Goal: Information Seeking & Learning: Find specific fact

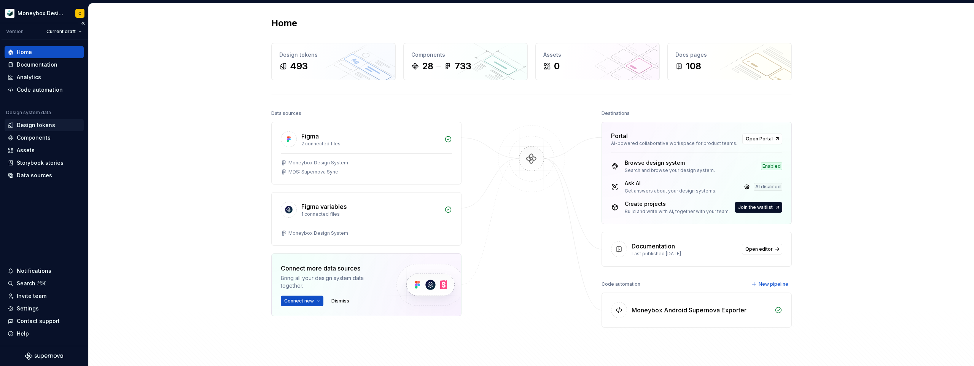
click at [25, 126] on div "Design tokens" at bounding box center [36, 125] width 38 height 8
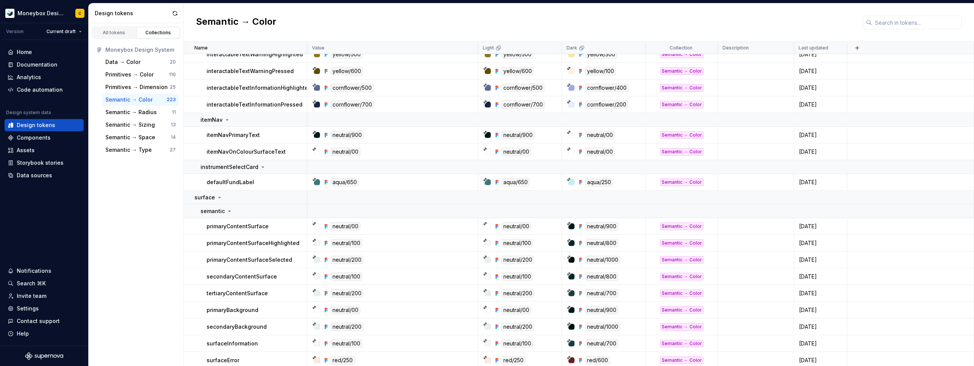
scroll to position [469, 0]
click at [230, 167] on p "instrumentSelectCard" at bounding box center [230, 166] width 58 height 8
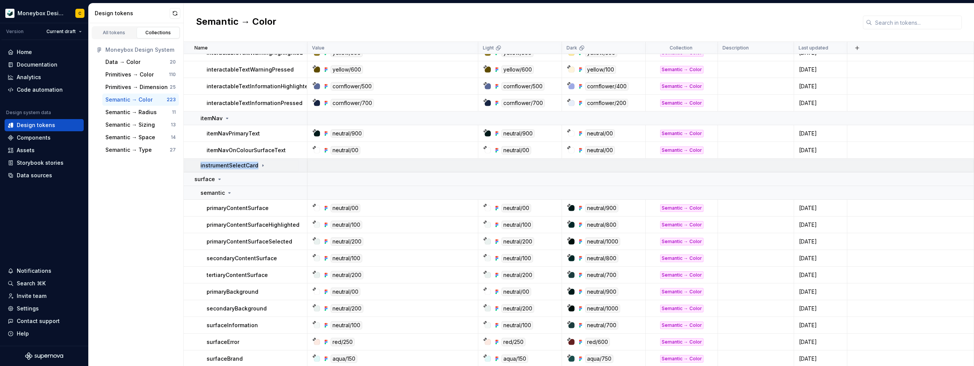
click at [230, 167] on p "instrumentSelectCard" at bounding box center [230, 166] width 58 height 8
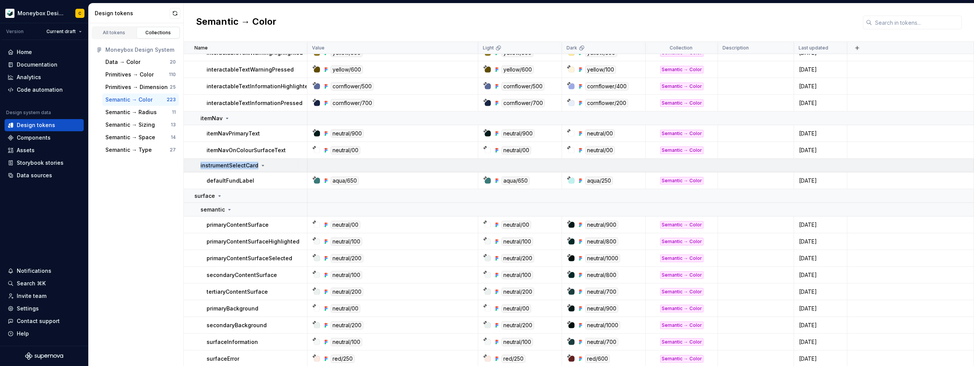
copy p "instrumentSelectCard"
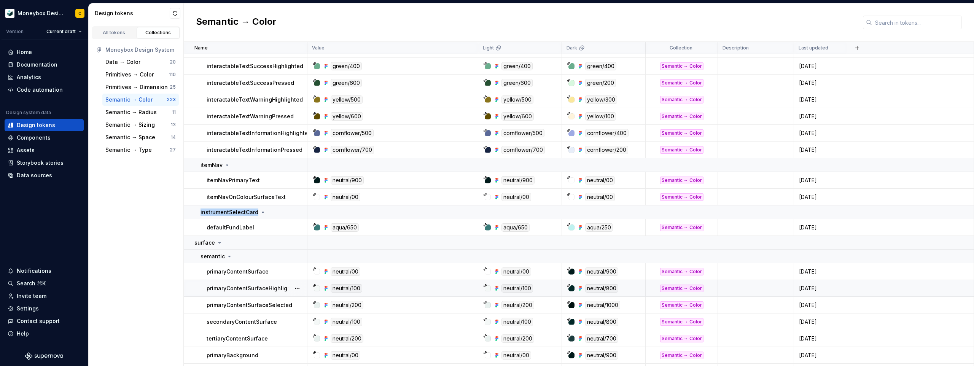
scroll to position [418, 0]
